Goal: Task Accomplishment & Management: Use online tool/utility

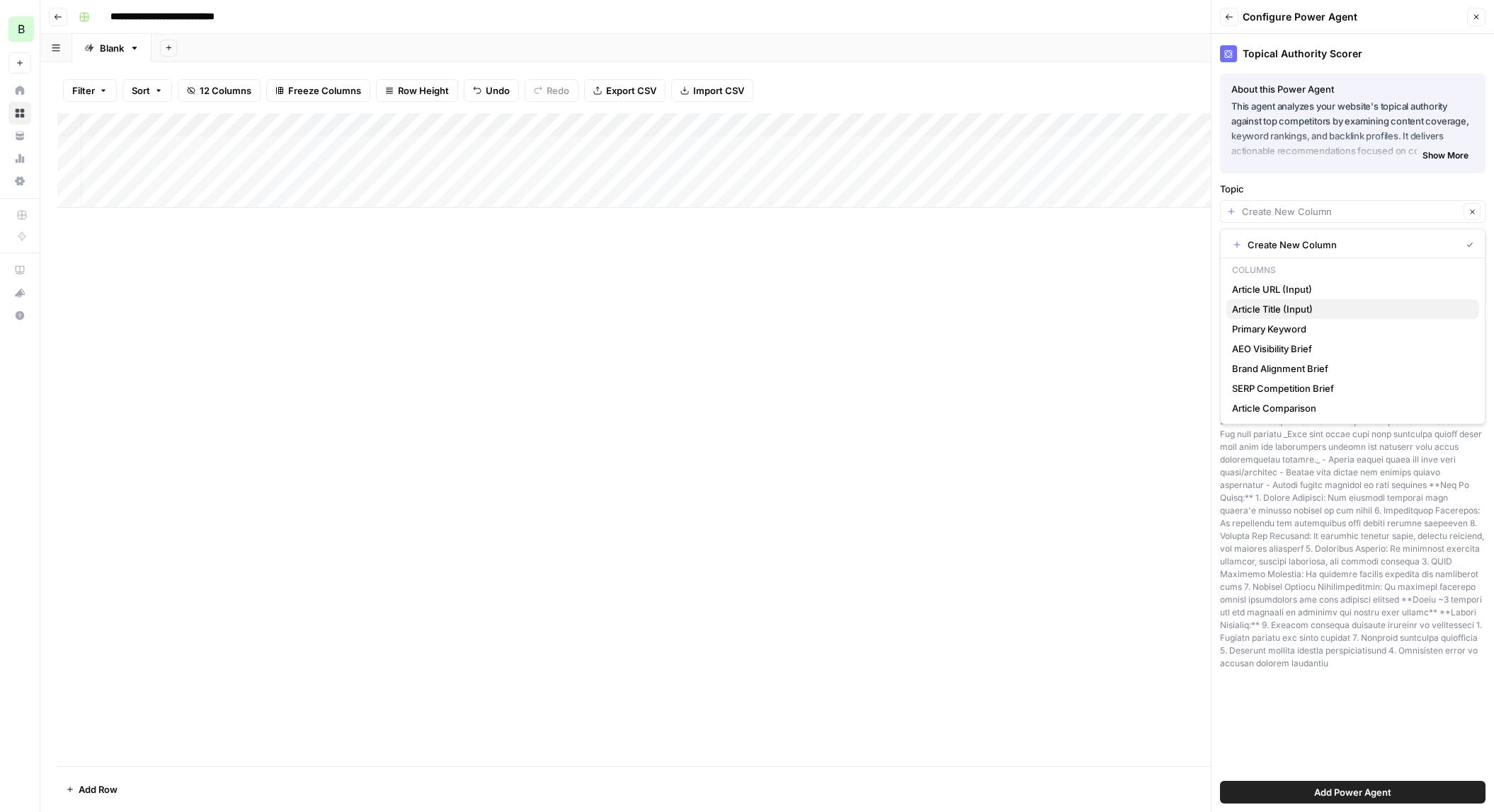
click at [942, 304] on span "Article Title (Input)" at bounding box center [1349, 309] width 235 height 14
type input "Article Title (Input)"
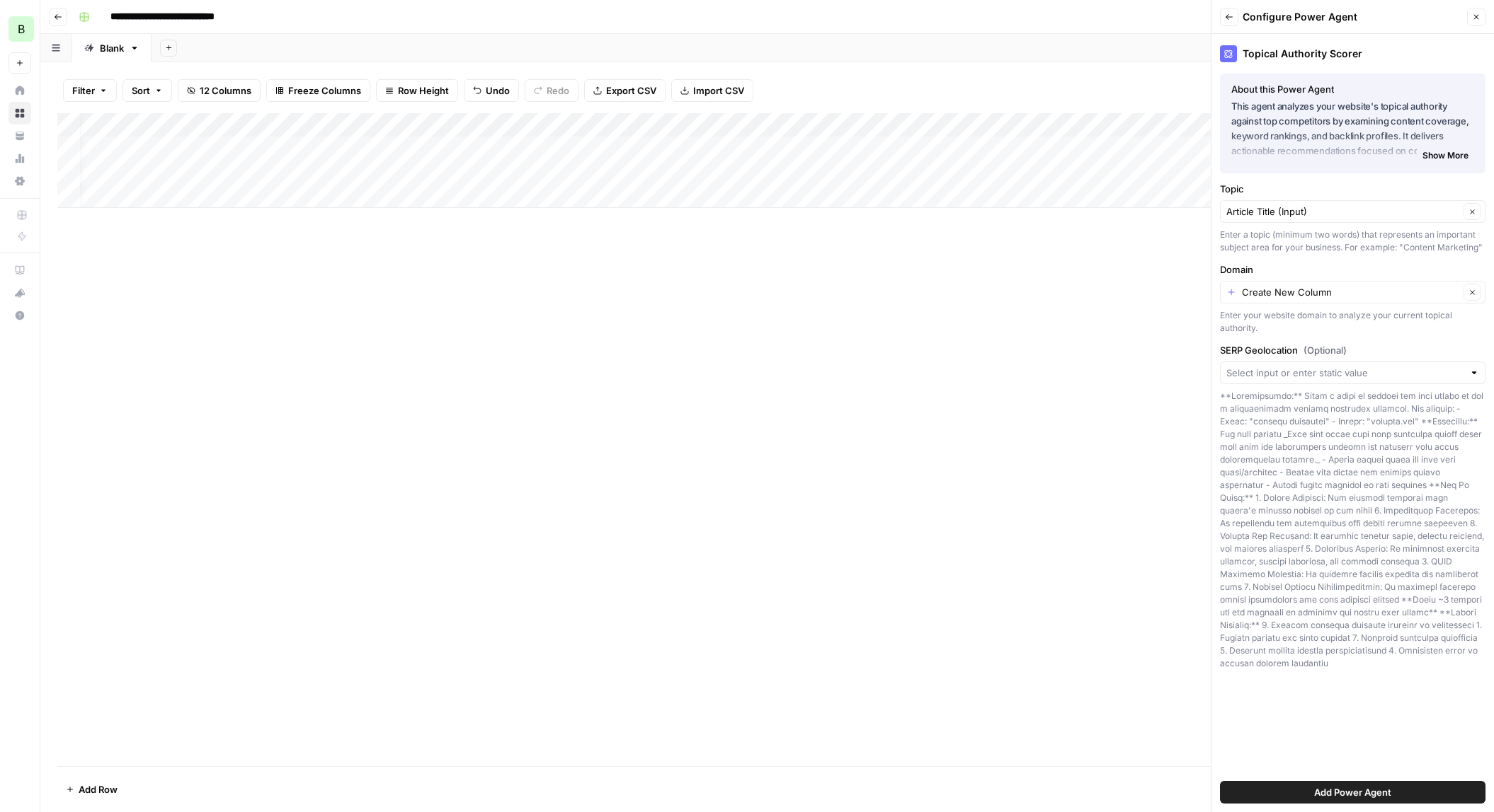
click at [942, 293] on div "Create New Column Clear" at bounding box center [1352, 292] width 266 height 23
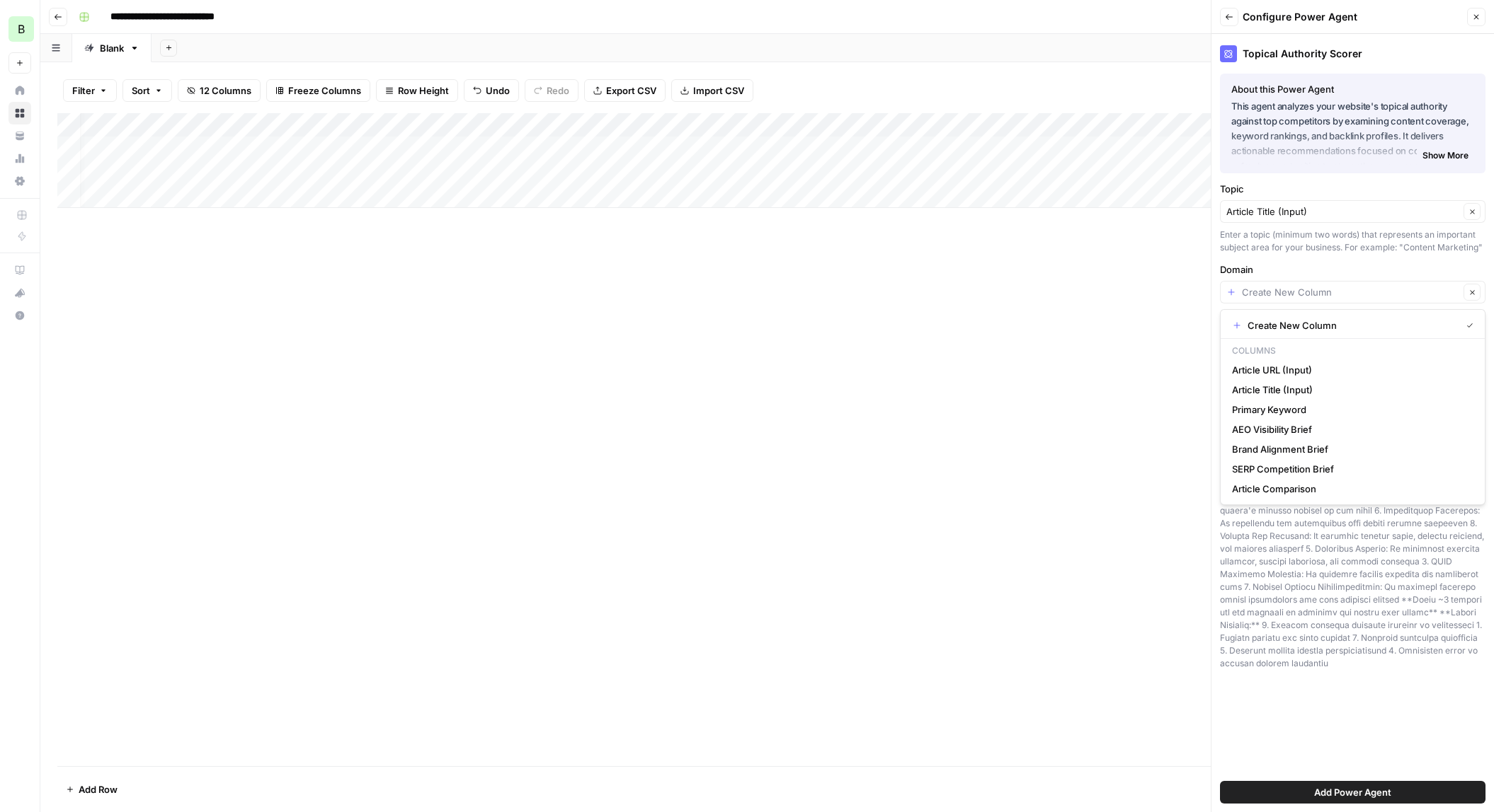
drag, startPoint x: 1241, startPoint y: 386, endPoint x: 1174, endPoint y: 355, distance: 73.8
click at [942, 355] on body "**********" at bounding box center [747, 406] width 1494 height 812
type input "Create New Column"
click at [942, 355] on div "Add Column" at bounding box center [767, 440] width 1419 height 653
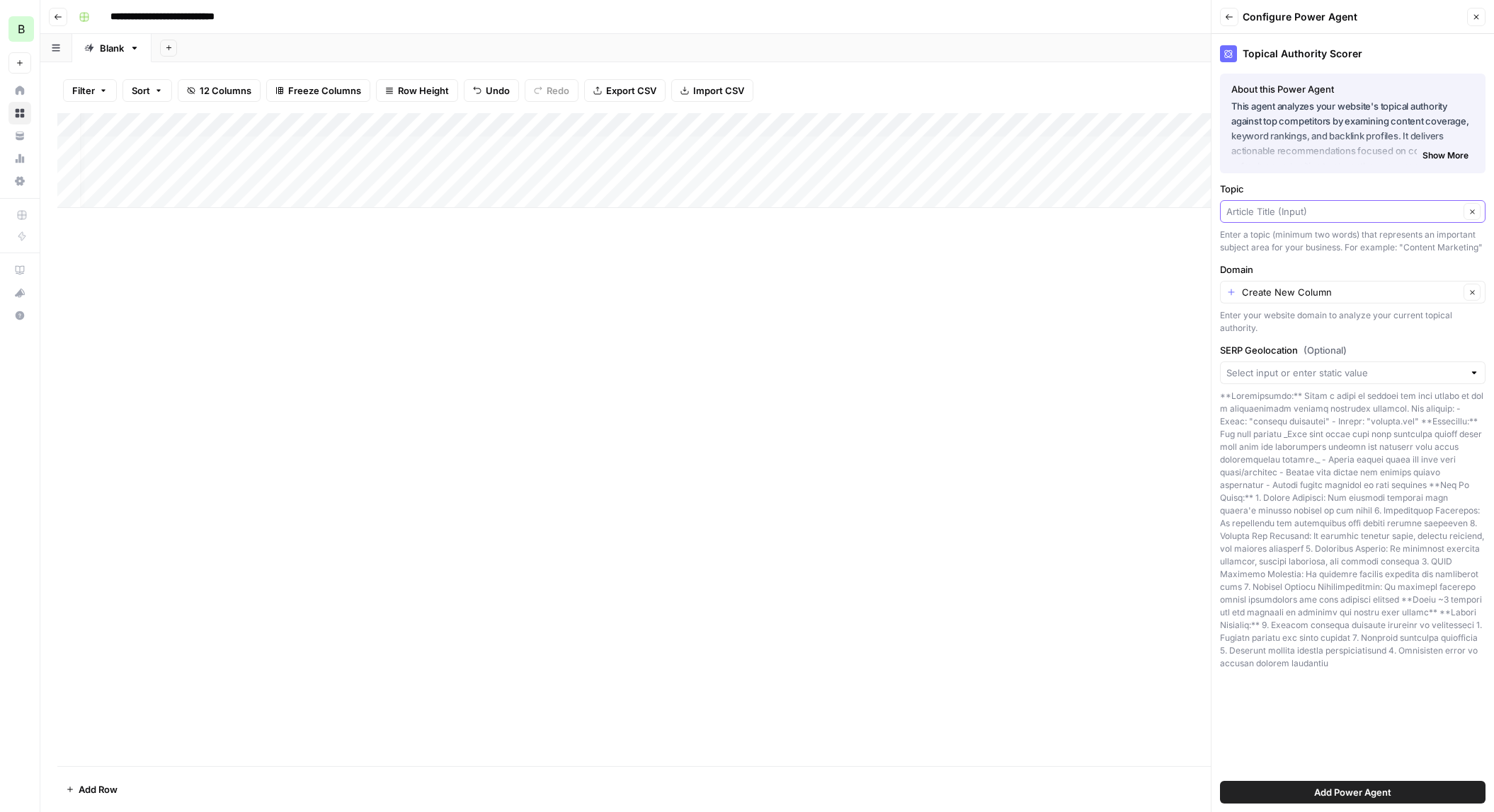
click at [942, 215] on input "Topic" at bounding box center [1343, 211] width 233 height 14
